Goal: Navigation & Orientation: Find specific page/section

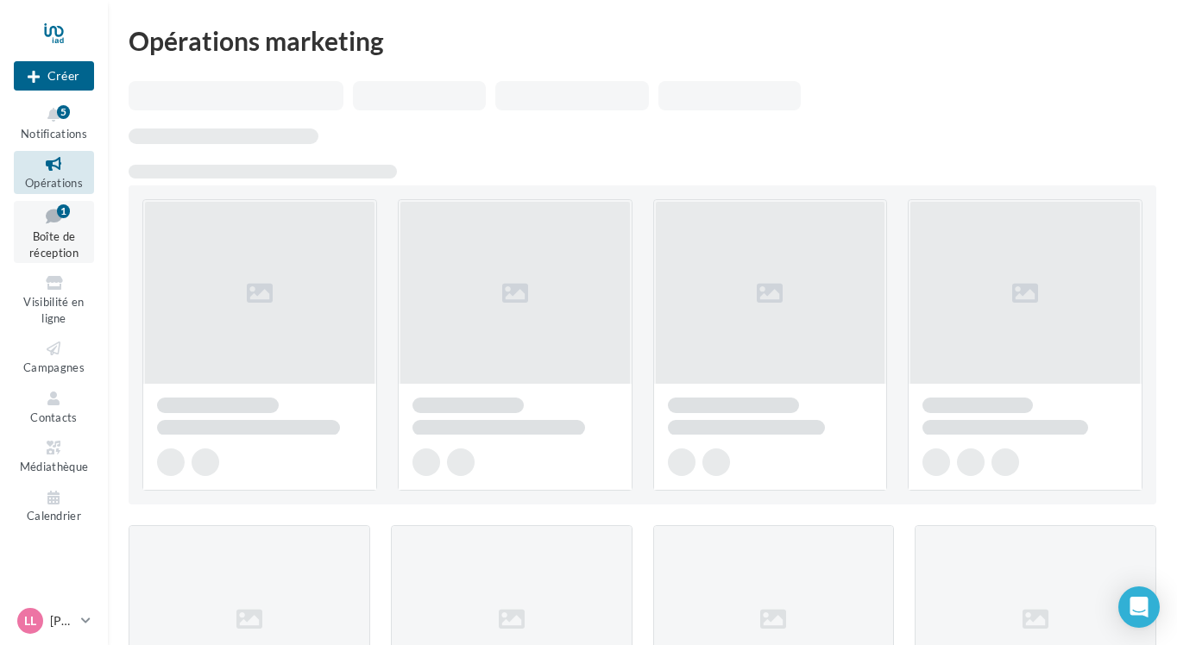
click at [60, 240] on span "Boîte de réception" at bounding box center [53, 245] width 49 height 30
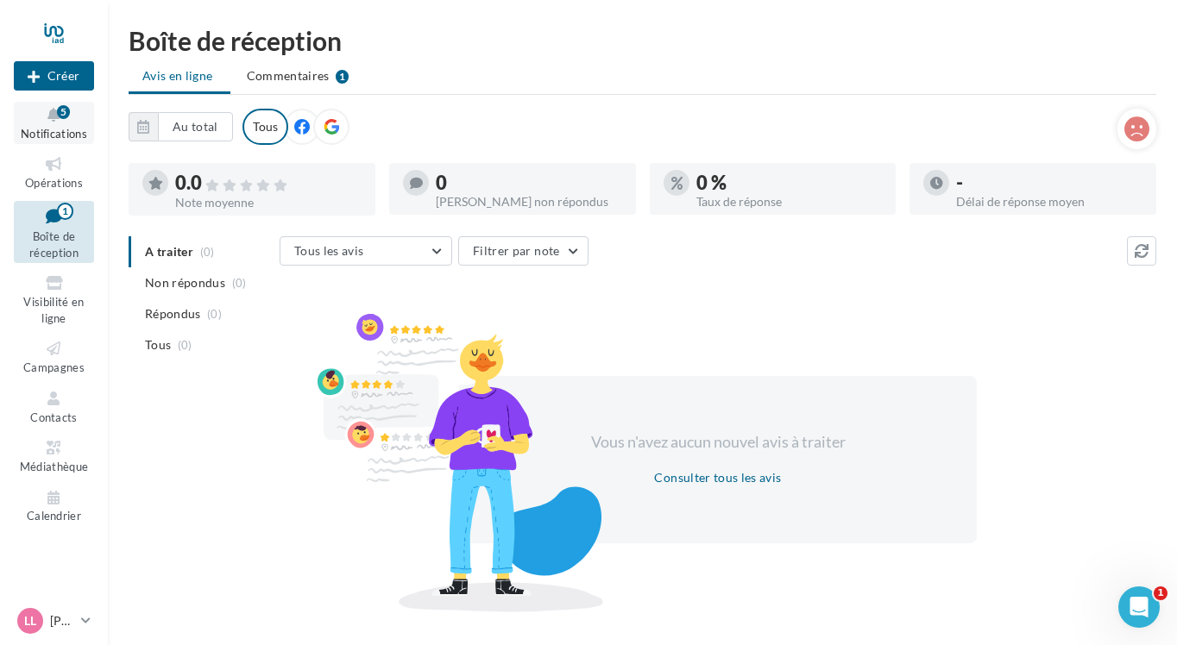
click at [82, 137] on span "Notifications" at bounding box center [54, 134] width 66 height 14
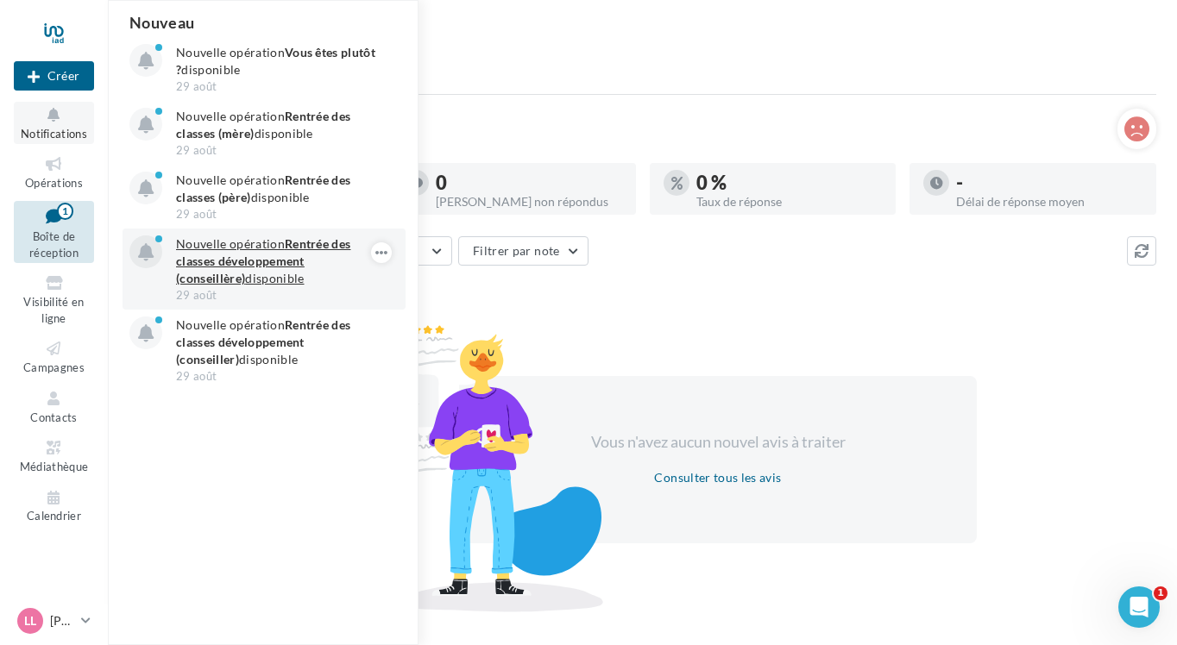
click at [269, 248] on p "Nouvelle opération Rentrée des classes développement (conseillère) disponible" at bounding box center [276, 262] width 200 height 52
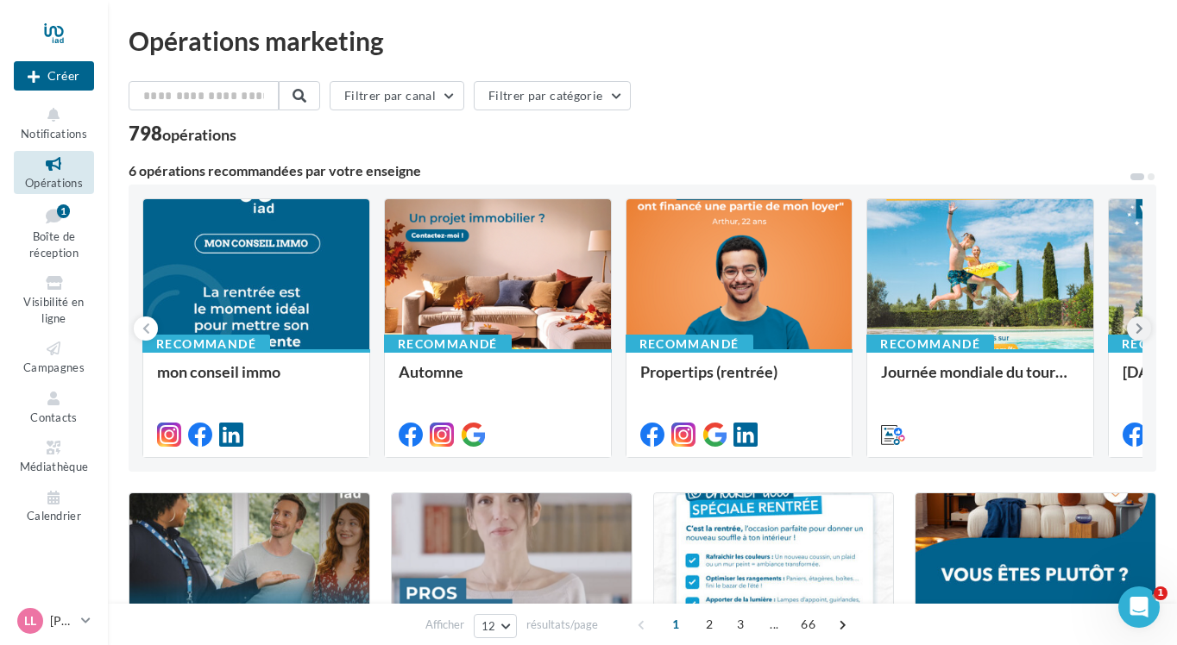
click at [1138, 331] on icon at bounding box center [1140, 328] width 8 height 17
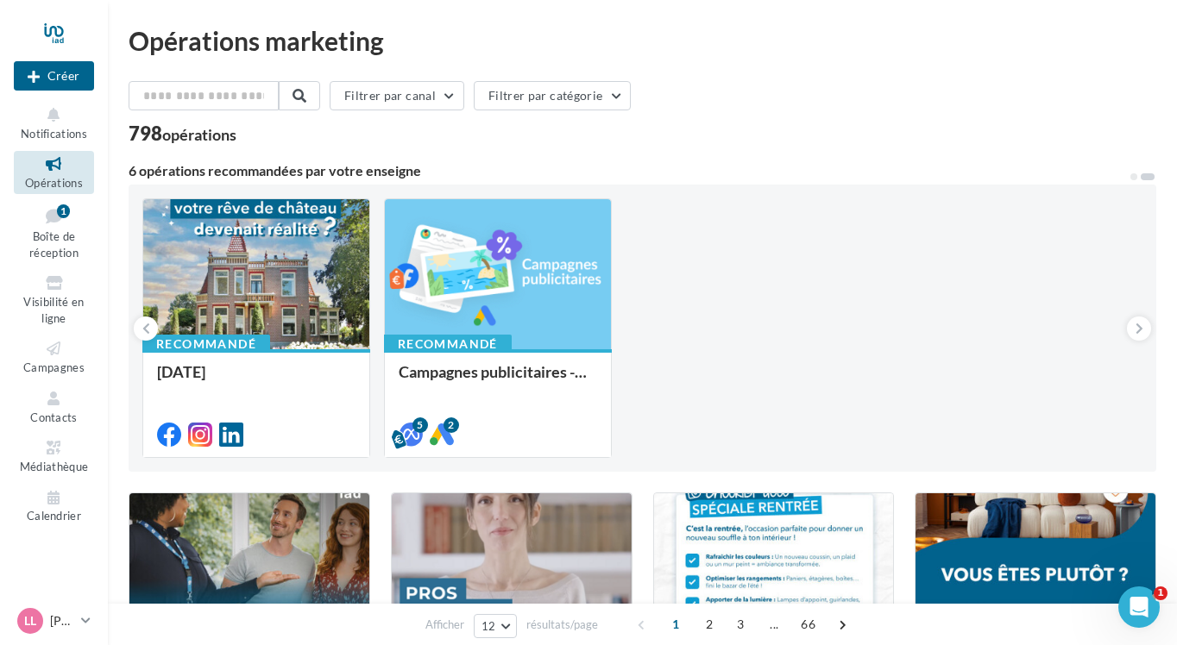
click at [63, 179] on span "Opérations" at bounding box center [54, 183] width 58 height 14
click at [61, 125] on button "Notifications" at bounding box center [54, 123] width 80 height 42
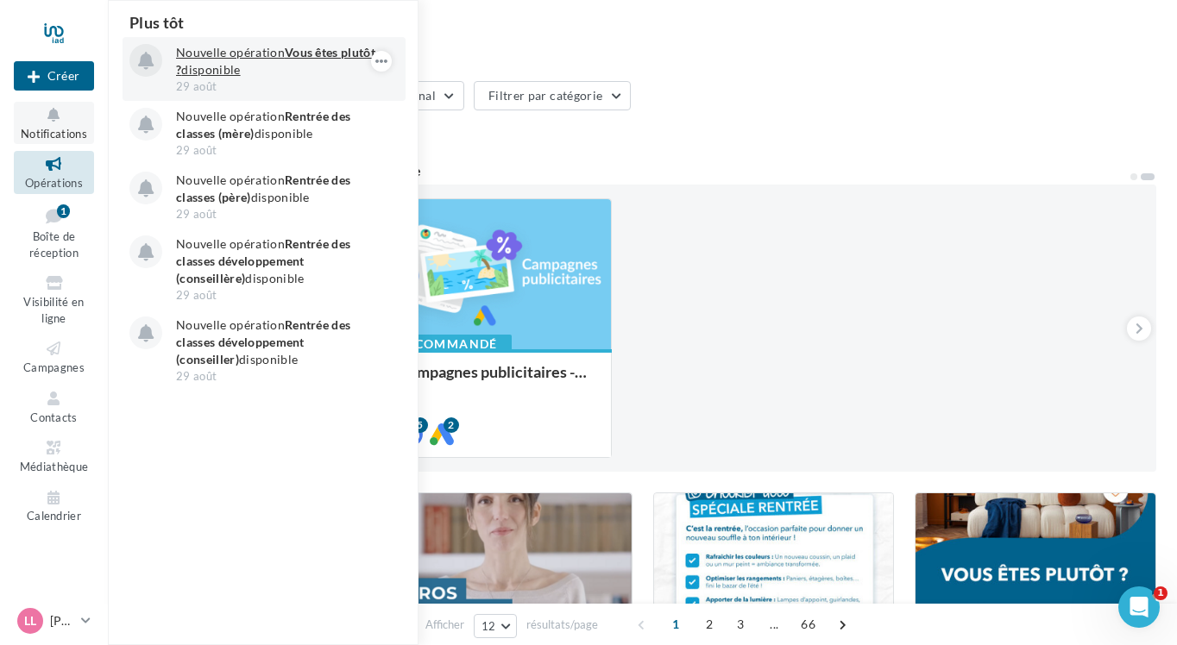
click at [310, 49] on strong "Vous êtes plutôt ?" at bounding box center [275, 61] width 199 height 32
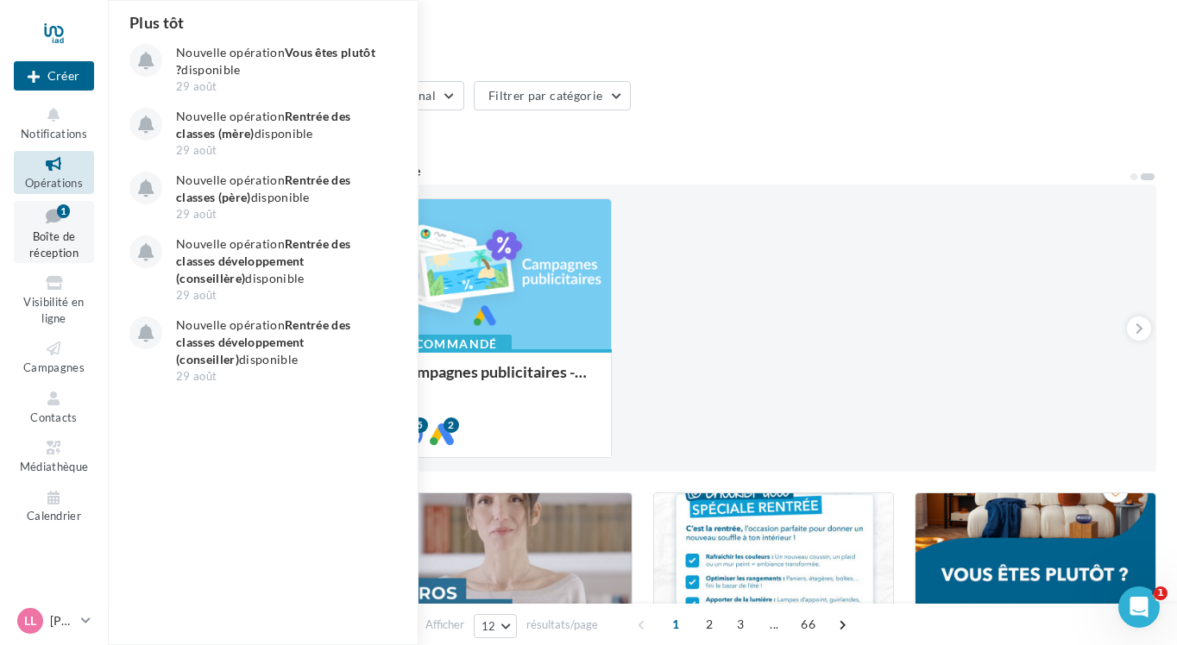
click at [58, 236] on span "Boîte de réception" at bounding box center [53, 245] width 49 height 30
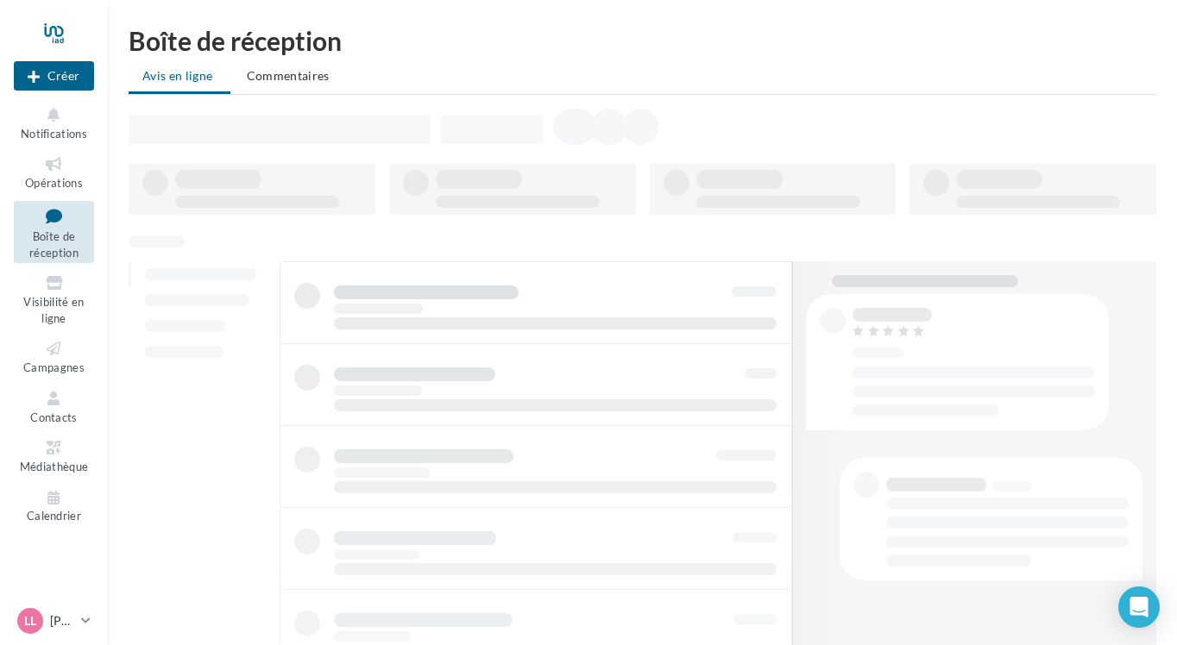
click at [61, 225] on link "Boîte de réception" at bounding box center [54, 232] width 80 height 63
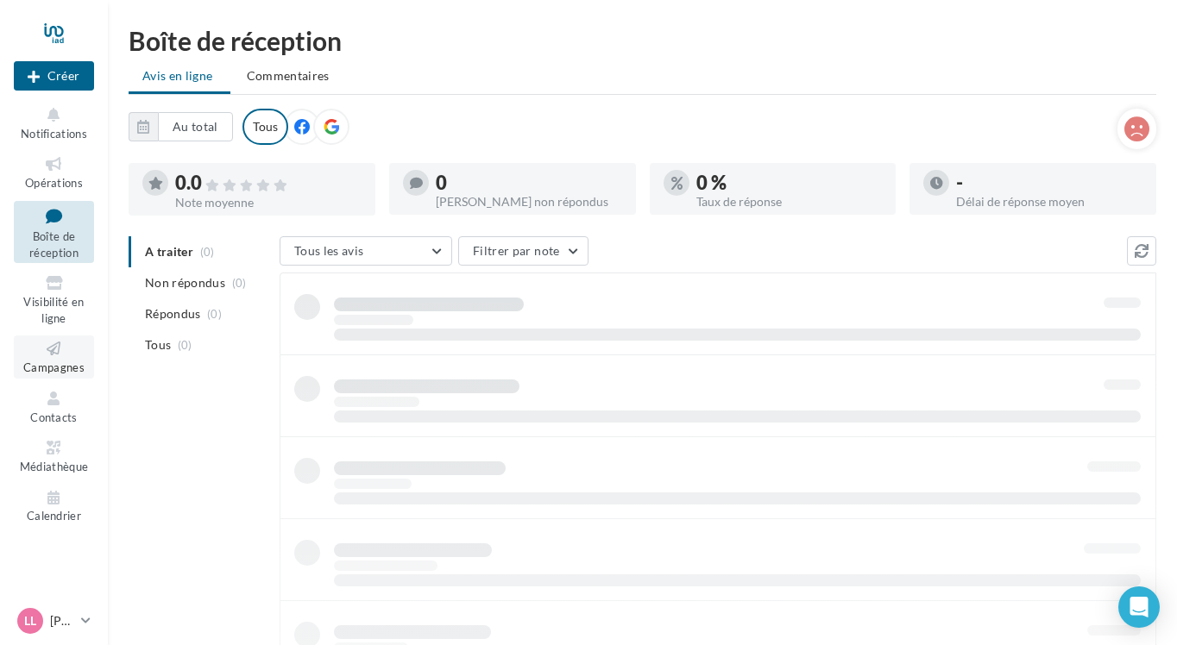
click at [57, 347] on icon at bounding box center [54, 349] width 70 height 20
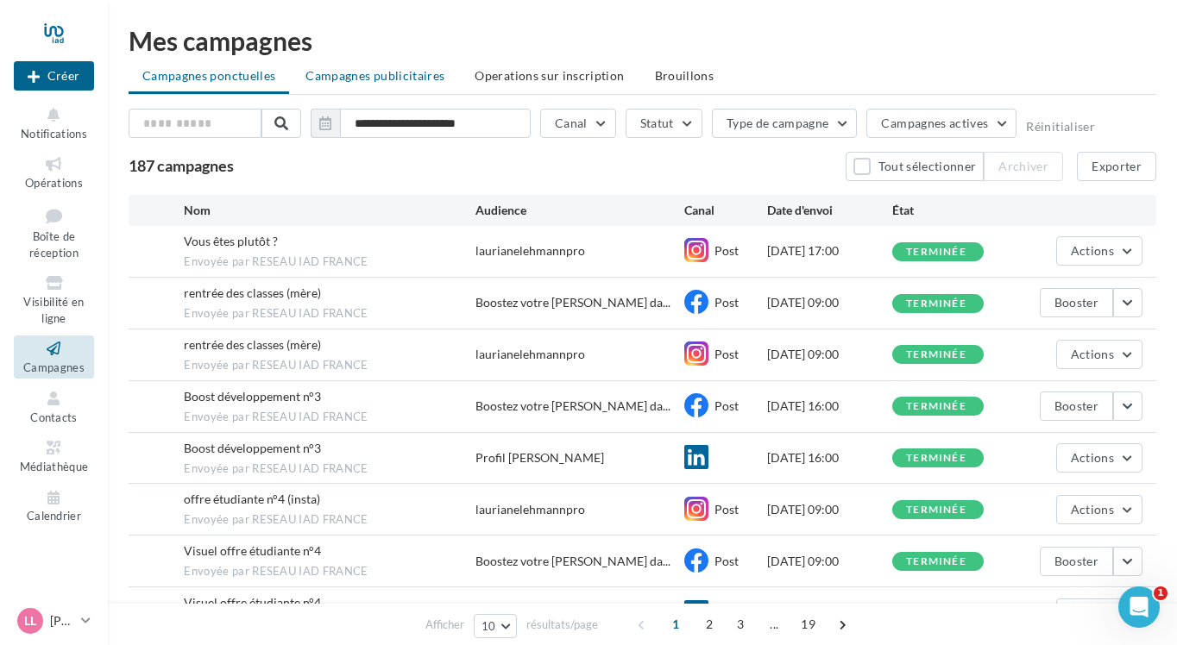
click at [397, 76] on span "Campagnes publicitaires" at bounding box center [374, 75] width 139 height 15
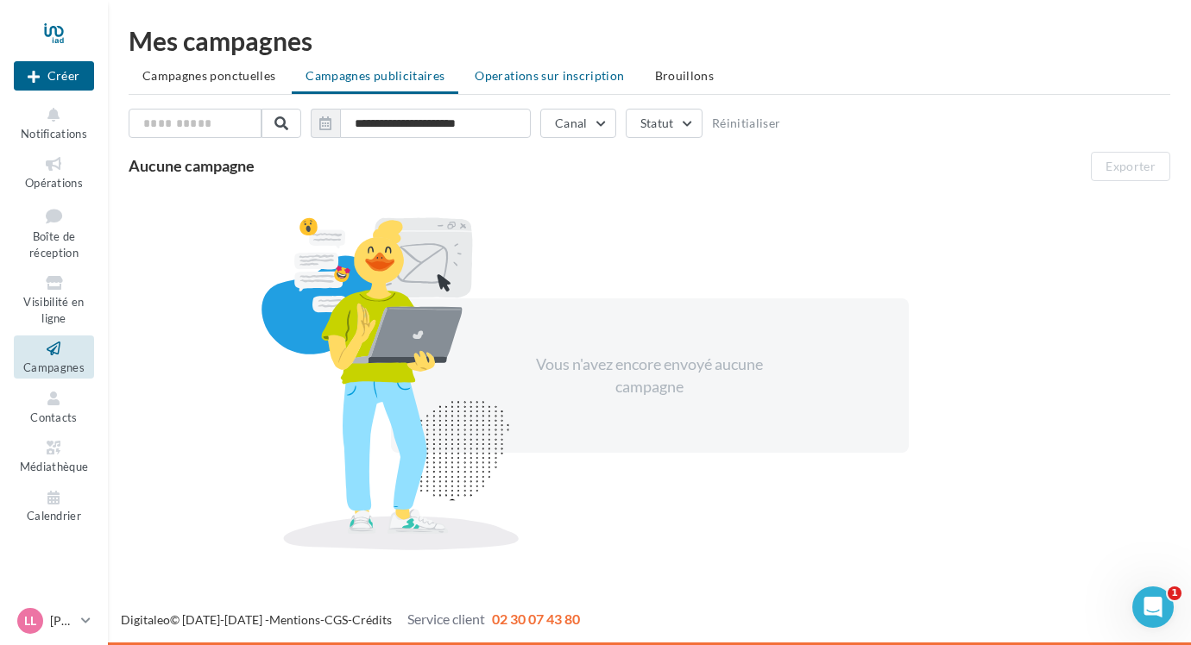
click at [585, 79] on span "Operations sur inscription" at bounding box center [549, 75] width 149 height 15
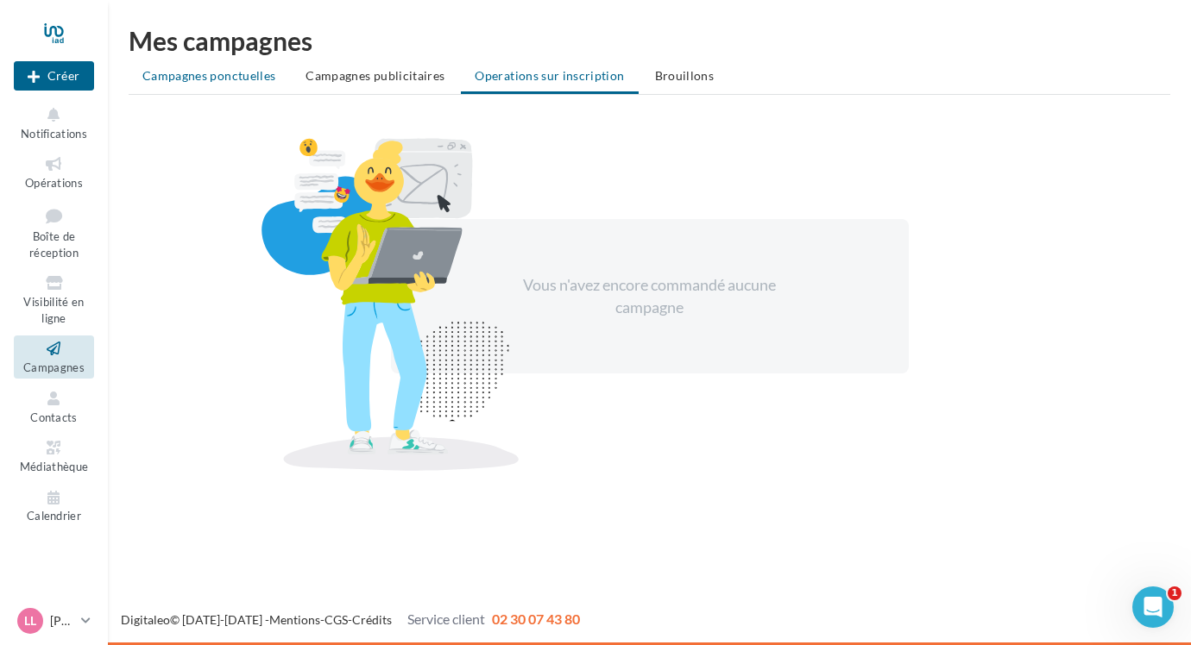
click at [211, 71] on span "Campagnes ponctuelles" at bounding box center [208, 75] width 133 height 15
